Goal: Information Seeking & Learning: Find specific fact

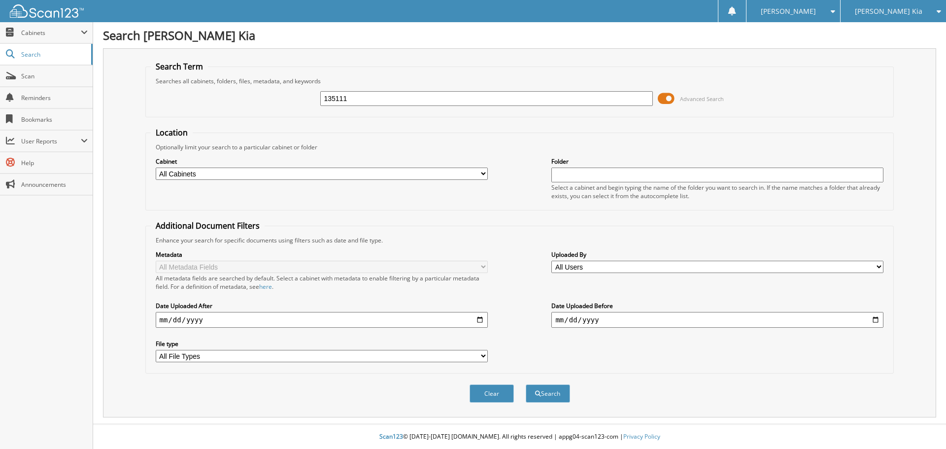
type input "135111"
click at [526, 384] on button "Search" at bounding box center [548, 393] width 44 height 18
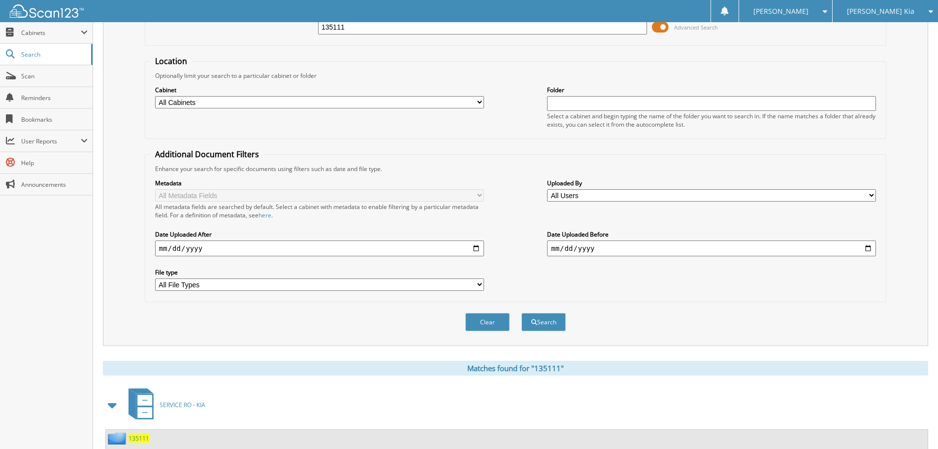
scroll to position [148, 0]
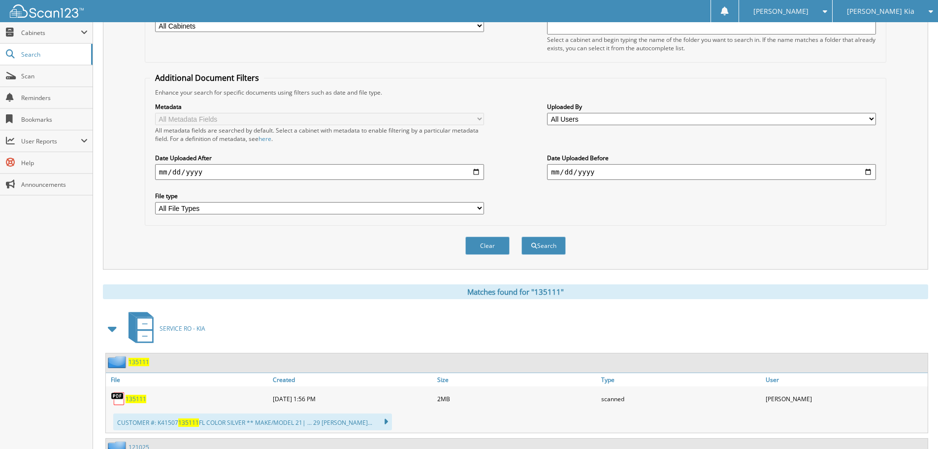
click at [141, 399] on span "135111" at bounding box center [136, 399] width 21 height 8
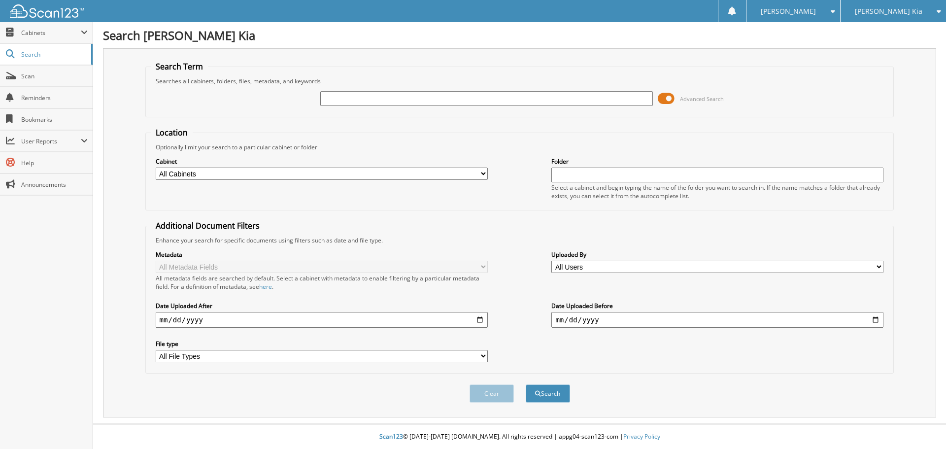
click at [362, 103] on input "text" at bounding box center [486, 98] width 332 height 15
click at [260, 133] on fieldset "Location Optionally limit your search to a particular cabinet or folder Cabinet…" at bounding box center [519, 168] width 749 height 83
drag, startPoint x: 255, startPoint y: 103, endPoint x: 248, endPoint y: 102, distance: 7.5
click at [251, 102] on div "135 Advanced Search" at bounding box center [520, 98] width 738 height 27
type input "122117"
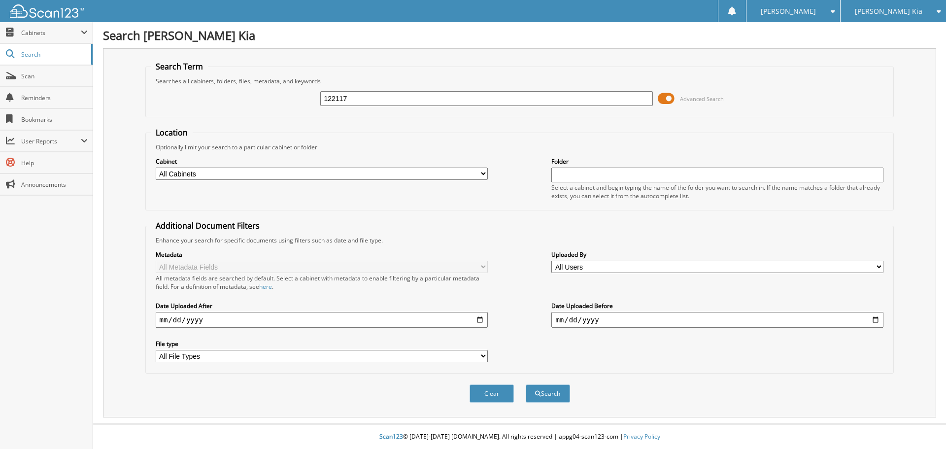
click at [526, 384] on button "Search" at bounding box center [548, 393] width 44 height 18
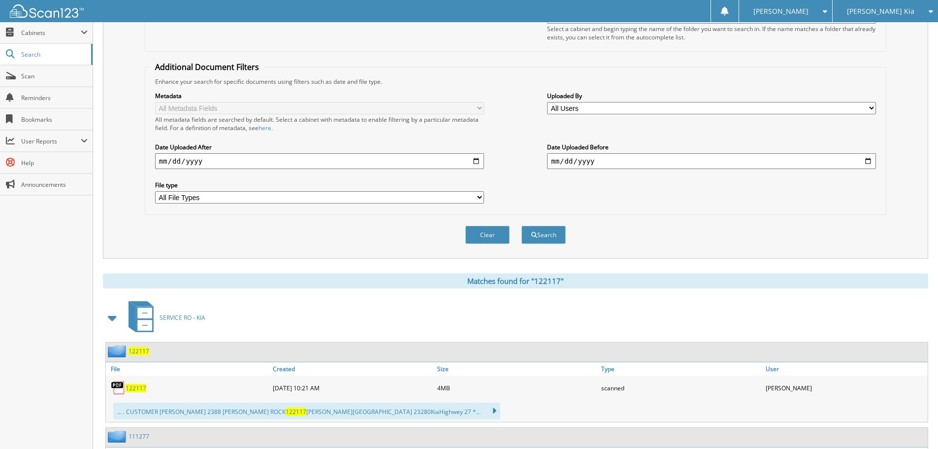
scroll to position [197, 0]
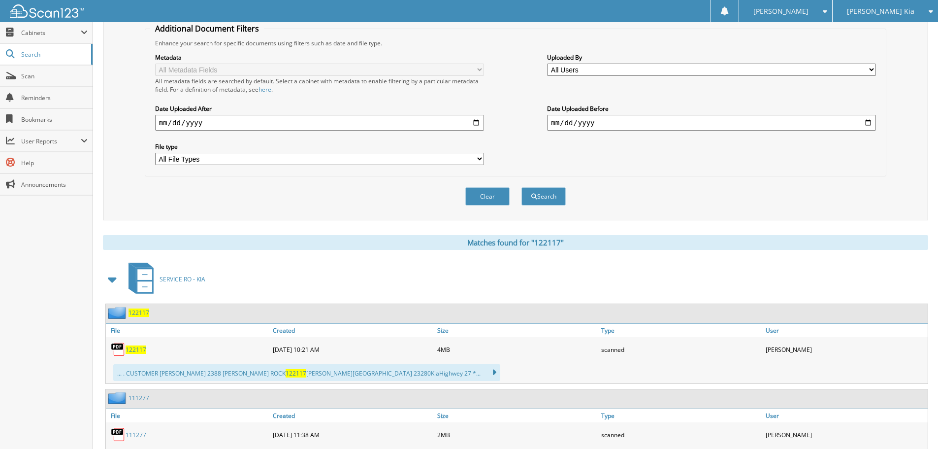
click at [138, 348] on span "122117" at bounding box center [136, 349] width 21 height 8
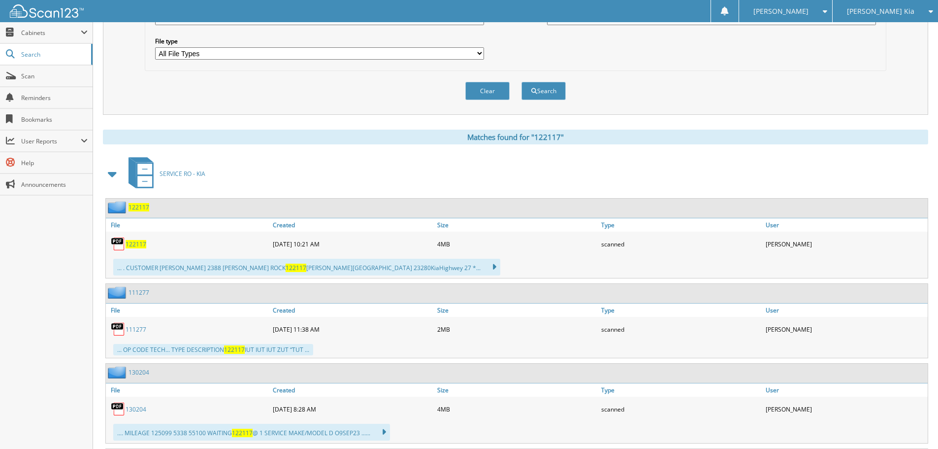
scroll to position [49, 0]
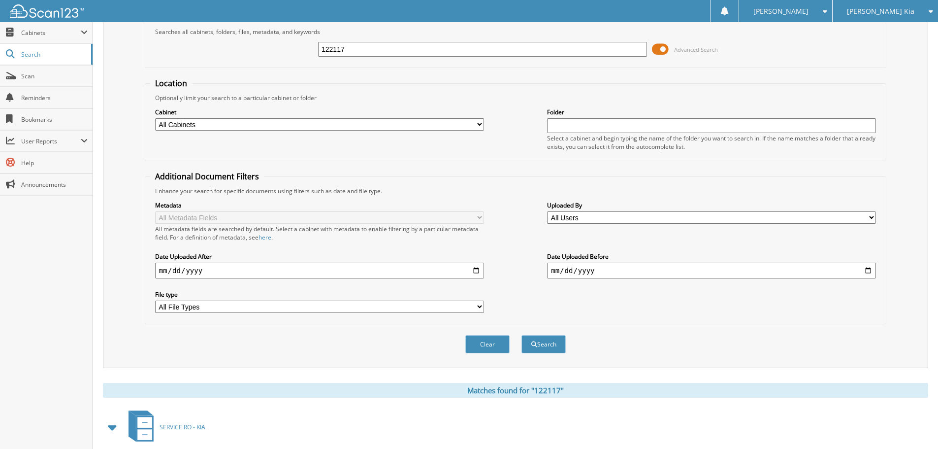
drag, startPoint x: 53, startPoint y: 57, endPoint x: 149, endPoint y: 57, distance: 96.0
click at [53, 57] on span "Search" at bounding box center [53, 54] width 65 height 8
click at [376, 53] on input "122117" at bounding box center [482, 49] width 329 height 15
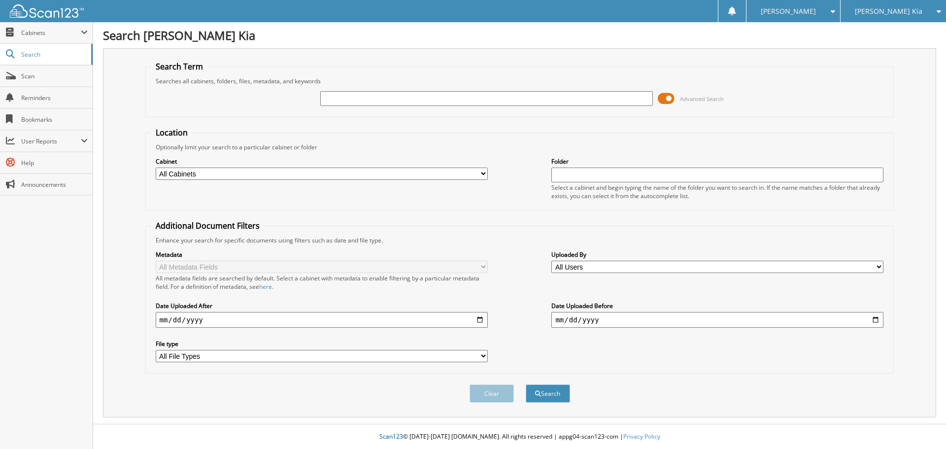
click at [374, 100] on input "text" at bounding box center [486, 98] width 332 height 15
click at [426, 89] on div "Advanced Search" at bounding box center [520, 98] width 738 height 27
click at [422, 94] on input "text" at bounding box center [486, 98] width 332 height 15
click at [440, 101] on input "text" at bounding box center [486, 98] width 332 height 15
click at [438, 102] on input "text" at bounding box center [486, 98] width 332 height 15
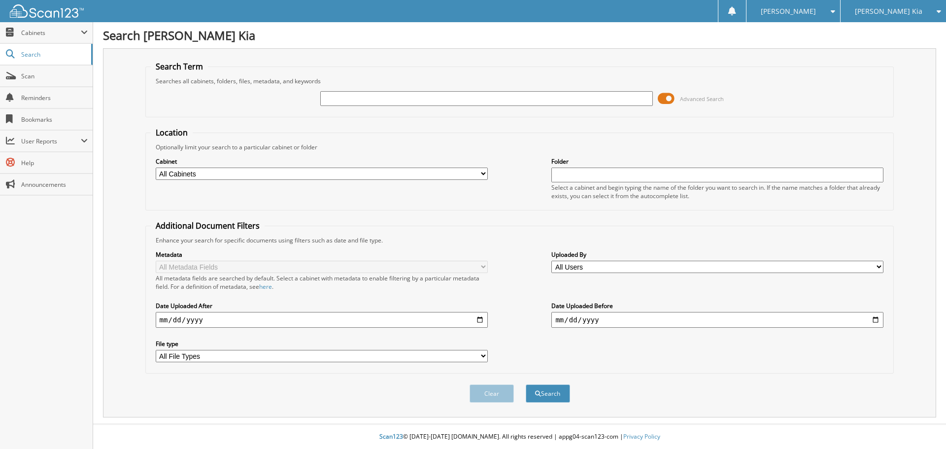
click at [439, 98] on input "text" at bounding box center [486, 98] width 332 height 15
click at [439, 97] on input "text" at bounding box center [486, 98] width 332 height 15
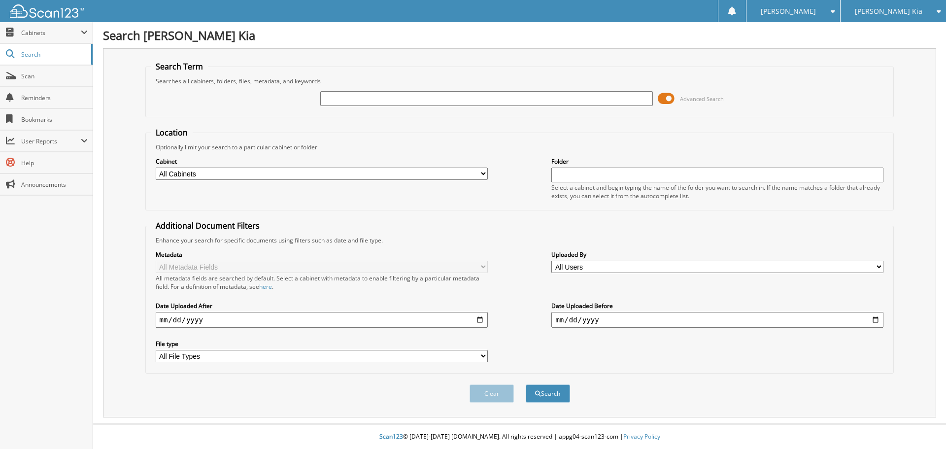
click at [439, 97] on input "text" at bounding box center [486, 98] width 332 height 15
type input "1"
click at [526, 384] on button "Search" at bounding box center [548, 393] width 44 height 18
click at [439, 97] on input "text" at bounding box center [486, 98] width 332 height 15
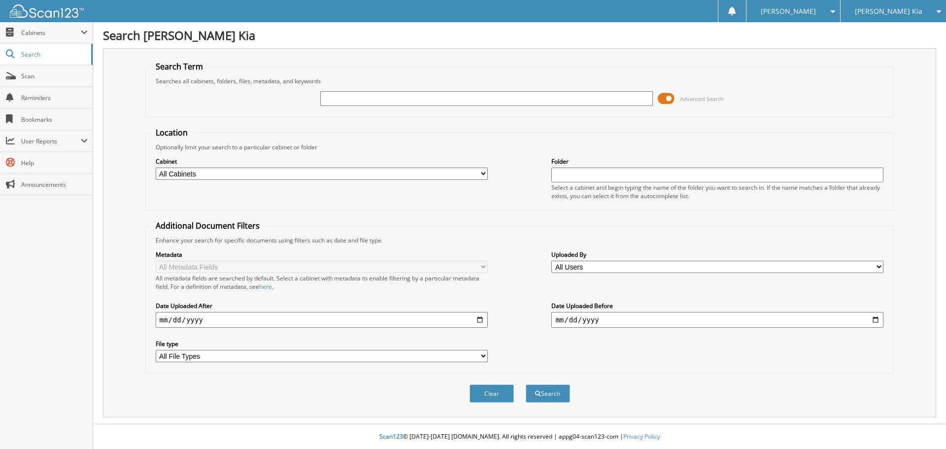
click at [439, 97] on input "text" at bounding box center [486, 98] width 332 height 15
click at [440, 97] on input "text" at bounding box center [486, 98] width 332 height 15
click at [71, 55] on span "Search" at bounding box center [53, 54] width 65 height 8
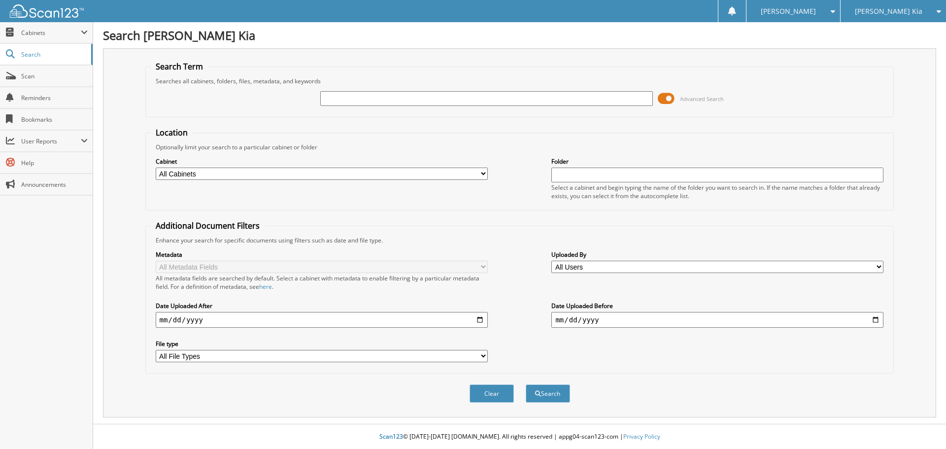
click at [504, 99] on input "text" at bounding box center [486, 98] width 332 height 15
click at [539, 102] on input "text" at bounding box center [486, 98] width 332 height 15
type input "129939"
click at [526, 384] on button "Search" at bounding box center [548, 393] width 44 height 18
